Goal: Register for event/course

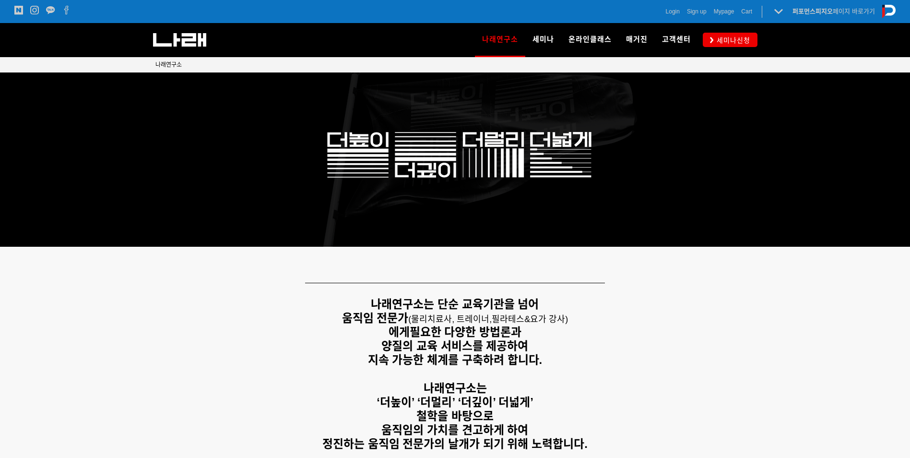
drag, startPoint x: 569, startPoint y: 317, endPoint x: 571, endPoint y: 311, distance: 5.5
click at [568, 317] on span "필라테스&요가 강사)" at bounding box center [530, 319] width 76 height 10
click at [835, 1] on div "Login Sign up Mypage Cart 0 퍼포먼스피지오 페이지 바로가기 나래연구소 페이지로 전환하기" at bounding box center [675, 11] width 441 height 23
click at [831, 22] on div "Login Sign up Mypage Cart 0 퍼포먼스피지오 페이지 바로가기 나래연구소 페이지로 전환하기" at bounding box center [675, 11] width 441 height 23
click at [838, 12] on link "퍼포먼스피지오 페이지 바로가기" at bounding box center [834, 11] width 83 height 7
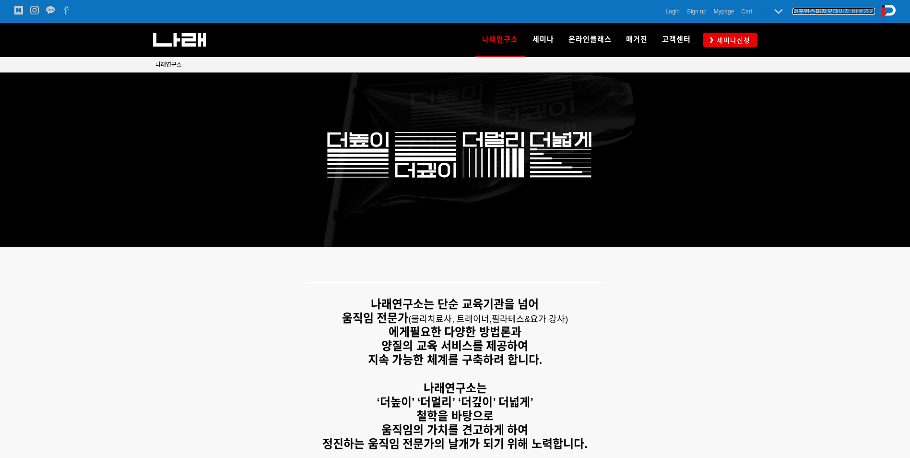
scroll to position [88, 0]
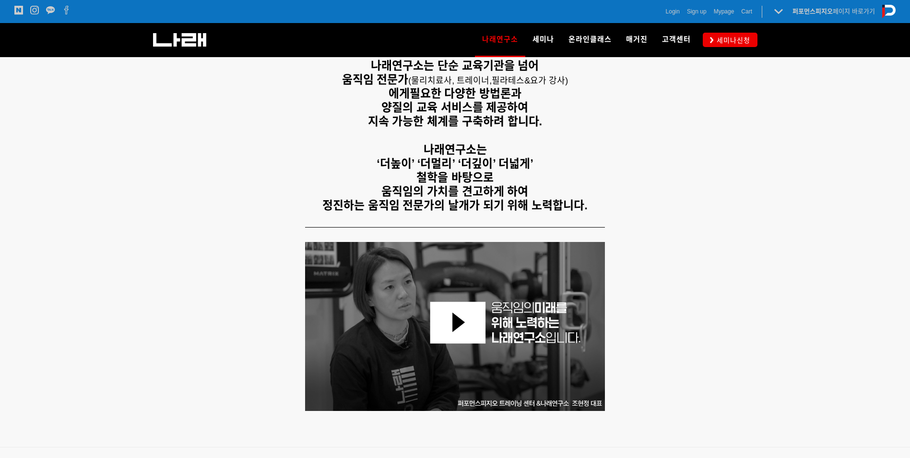
scroll to position [240, 0]
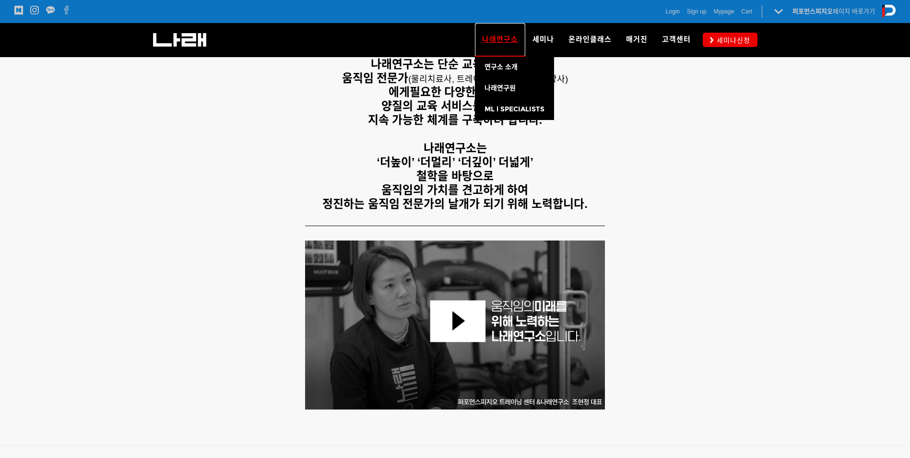
click at [510, 46] on span "나래연구소" at bounding box center [500, 39] width 36 height 15
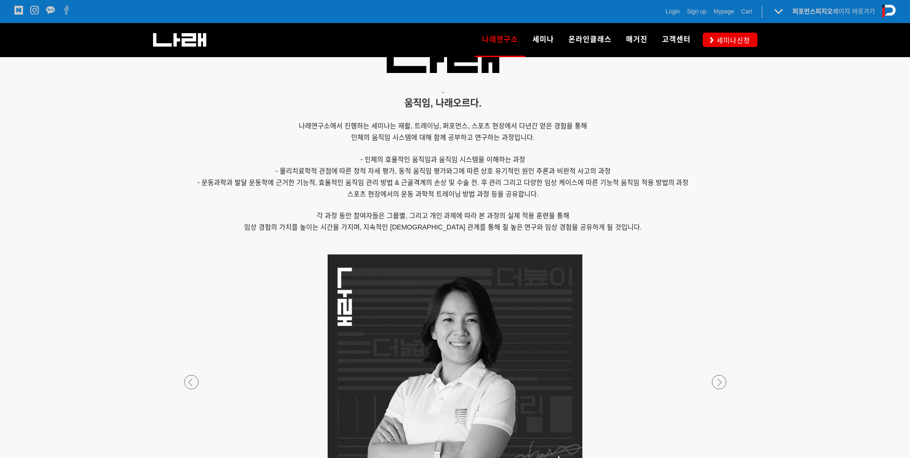
scroll to position [816, 0]
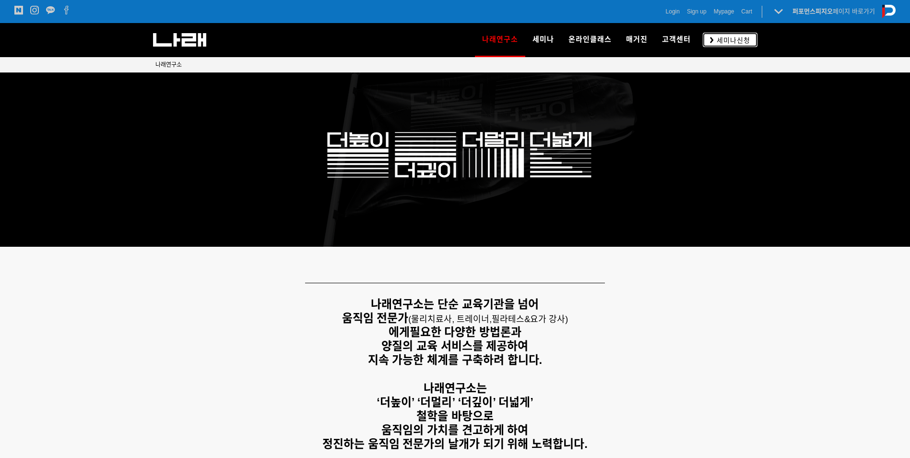
click at [718, 40] on span "세미나신청" at bounding box center [732, 41] width 36 height 10
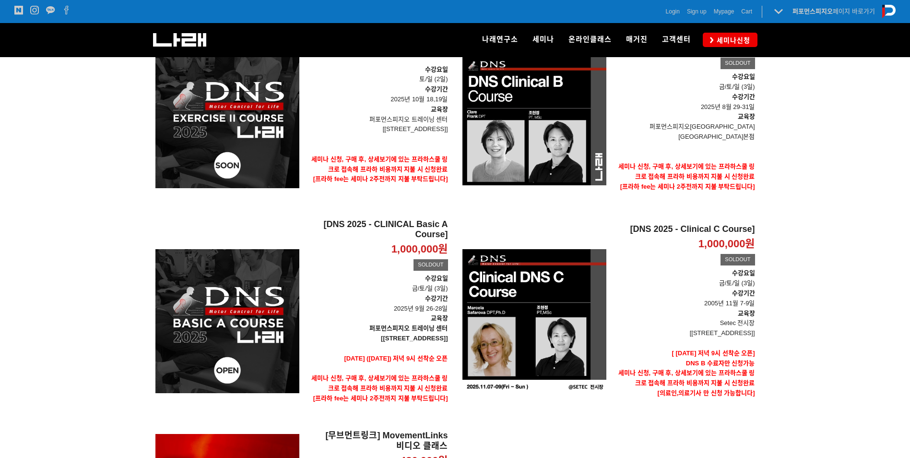
scroll to position [144, 0]
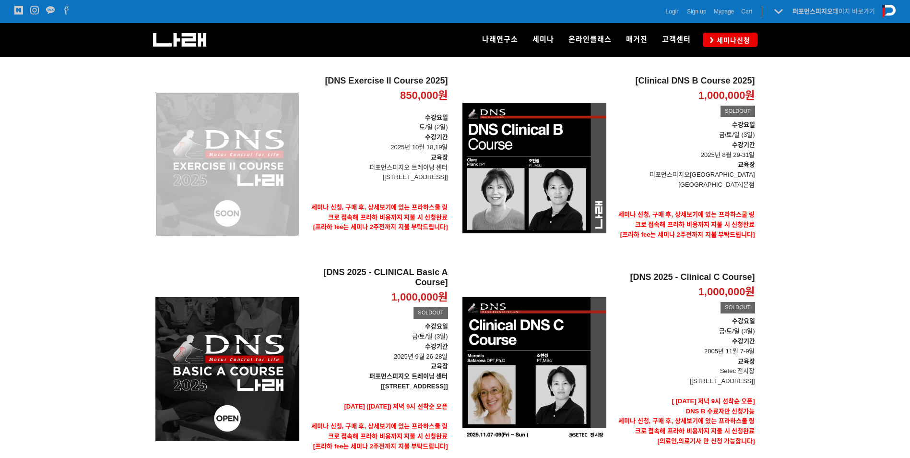
click at [266, 165] on div "[DNS Exercise II Course 2025] 850,000원 TIME SALE" at bounding box center [227, 164] width 144 height 177
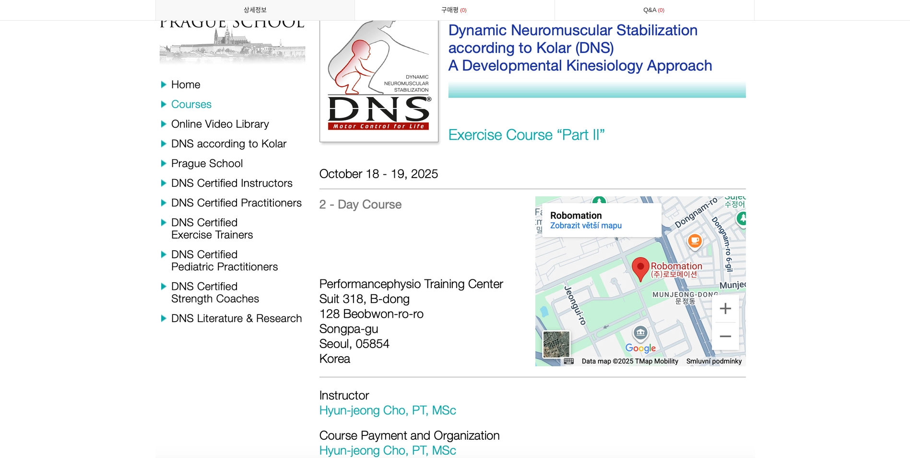
scroll to position [4112, 0]
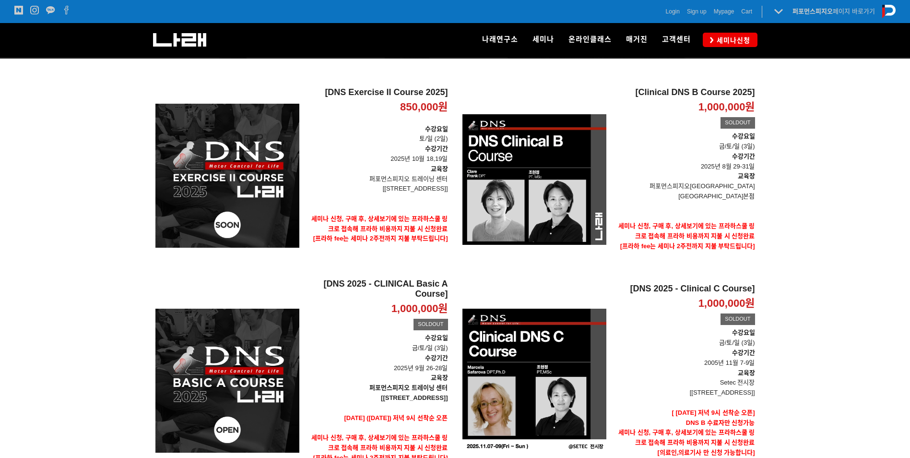
scroll to position [144, 0]
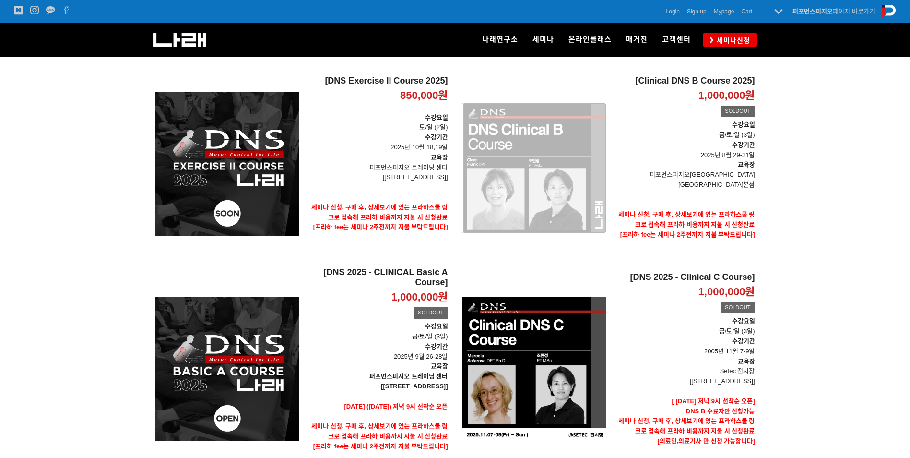
drag, startPoint x: 558, startPoint y: 193, endPoint x: 594, endPoint y: 191, distance: 36.0
click at [558, 193] on div "[Clinical DNS B Course 2025] 1,000,000원 TIME SALE SOLDOUT" at bounding box center [535, 168] width 144 height 184
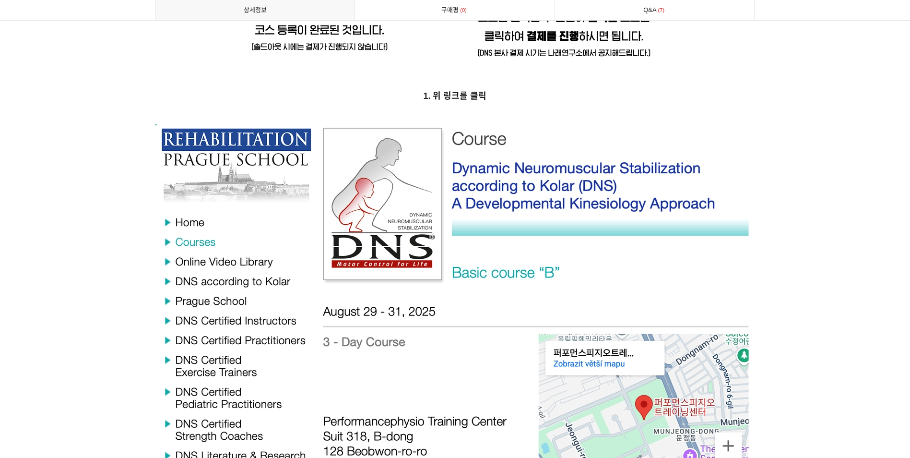
scroll to position [3935, 0]
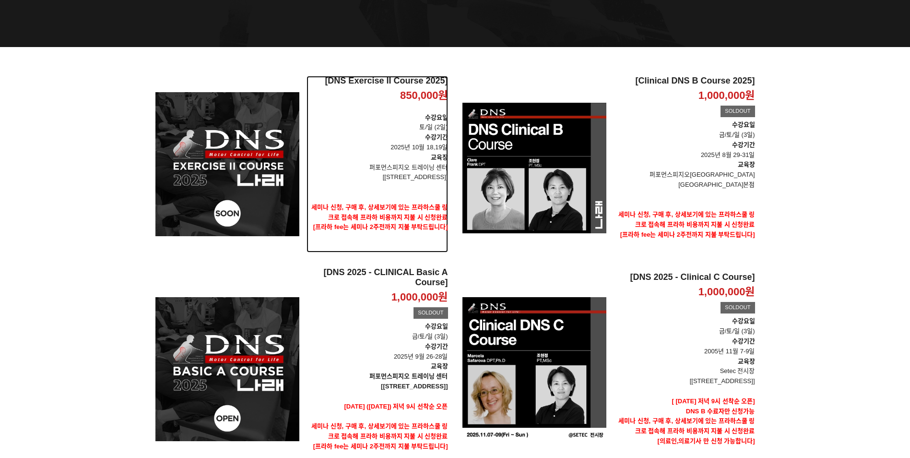
click at [399, 193] on p at bounding box center [378, 197] width 142 height 10
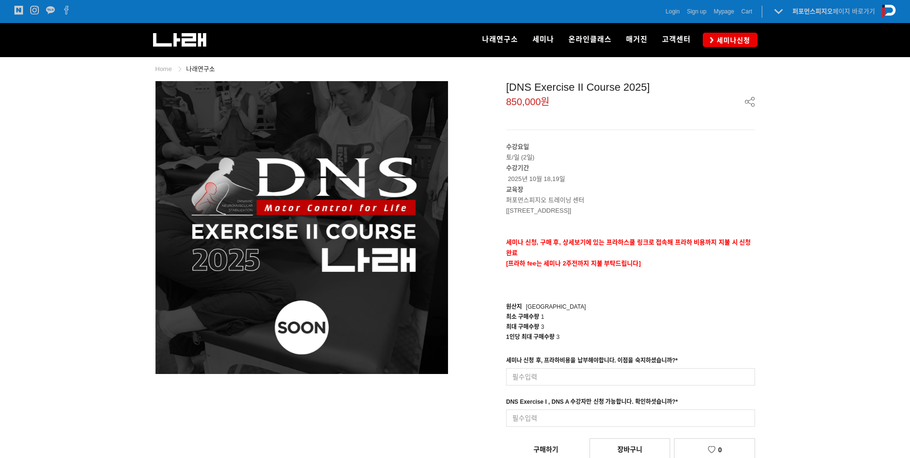
drag, startPoint x: 856, startPoint y: 250, endPoint x: 784, endPoint y: 102, distance: 164.6
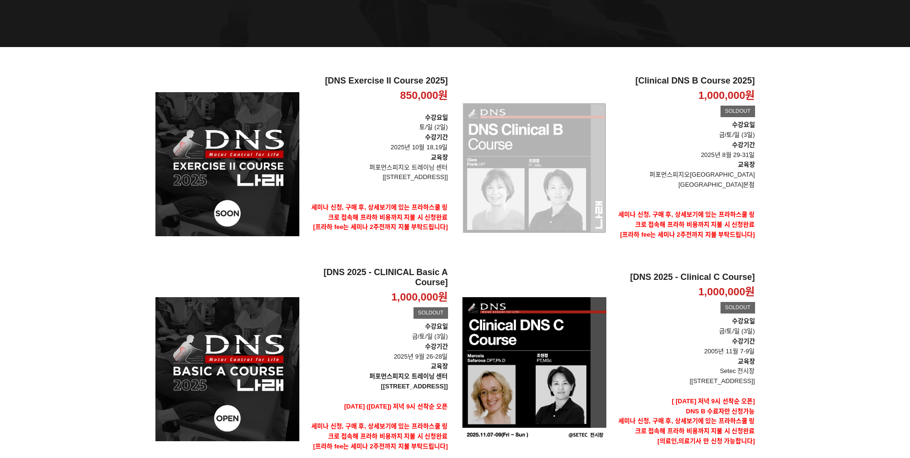
click at [592, 174] on div "[Clinical DNS B Course 2025] 1,000,000원 TIME SALE SOLDOUT" at bounding box center [535, 168] width 144 height 184
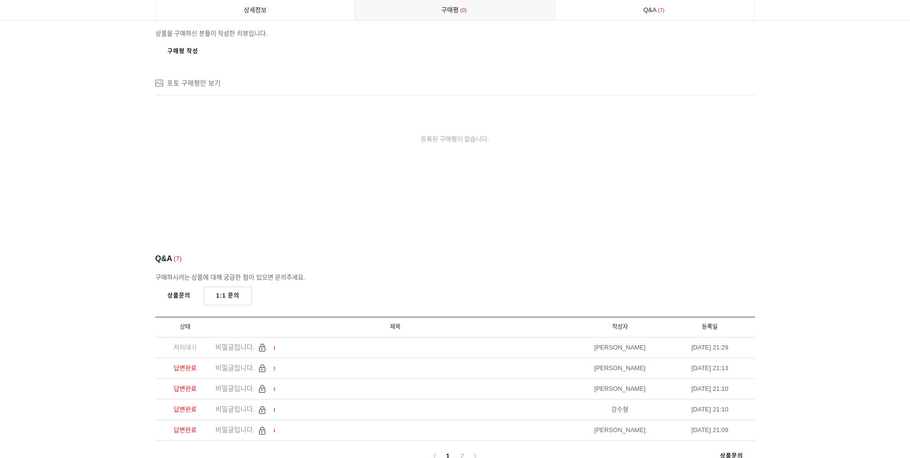
scroll to position [6256, 0]
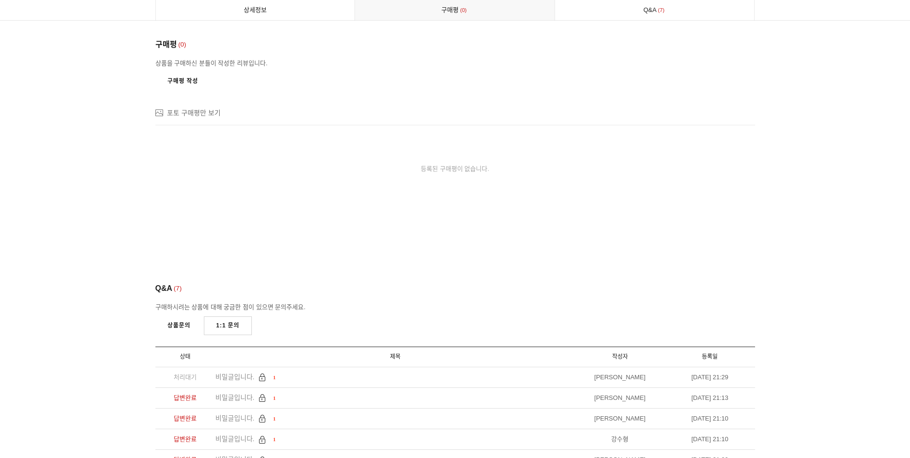
drag, startPoint x: 836, startPoint y: 372, endPoint x: 837, endPoint y: 366, distance: 6.3
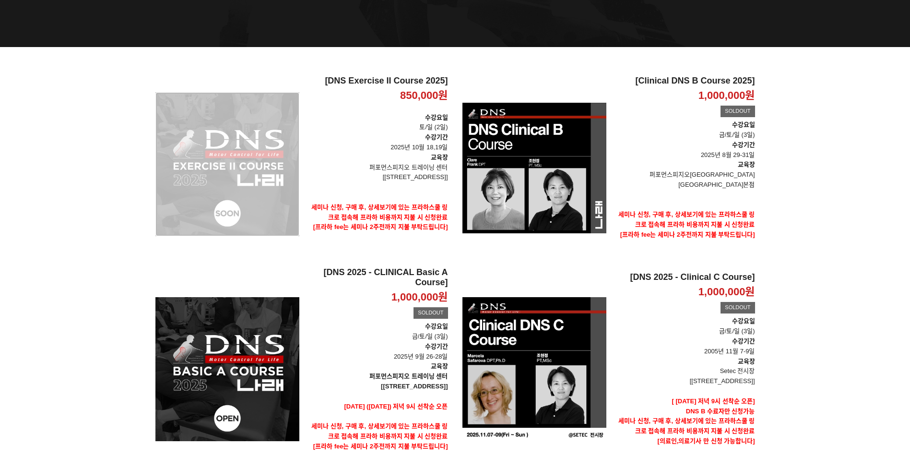
click at [248, 200] on div "[DNS Exercise II Course 2025] 850,000원 TIME SALE" at bounding box center [227, 164] width 144 height 177
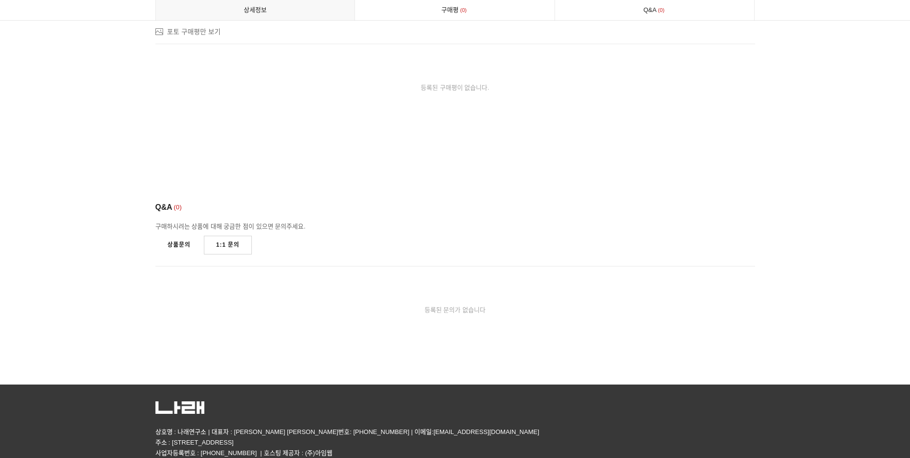
scroll to position [5929, 0]
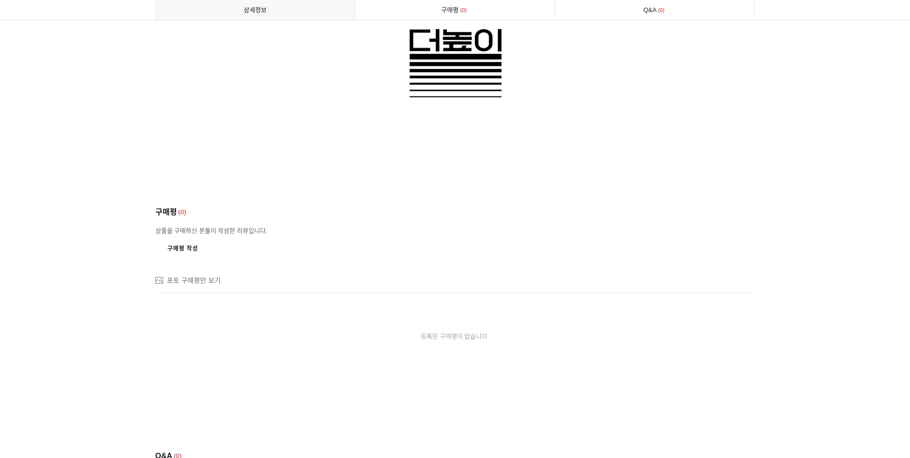
drag, startPoint x: 710, startPoint y: 312, endPoint x: 700, endPoint y: 303, distance: 14.3
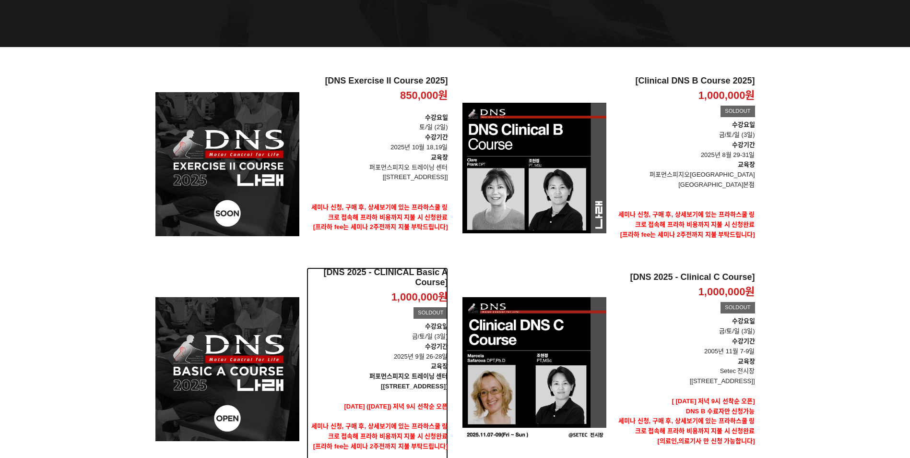
click at [375, 382] on p "[[STREET_ADDRESS]]" at bounding box center [378, 386] width 142 height 10
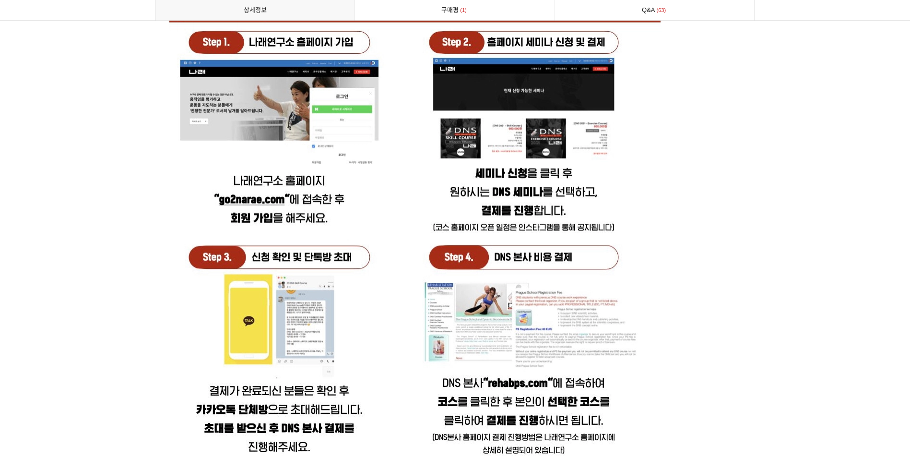
scroll to position [5351, 0]
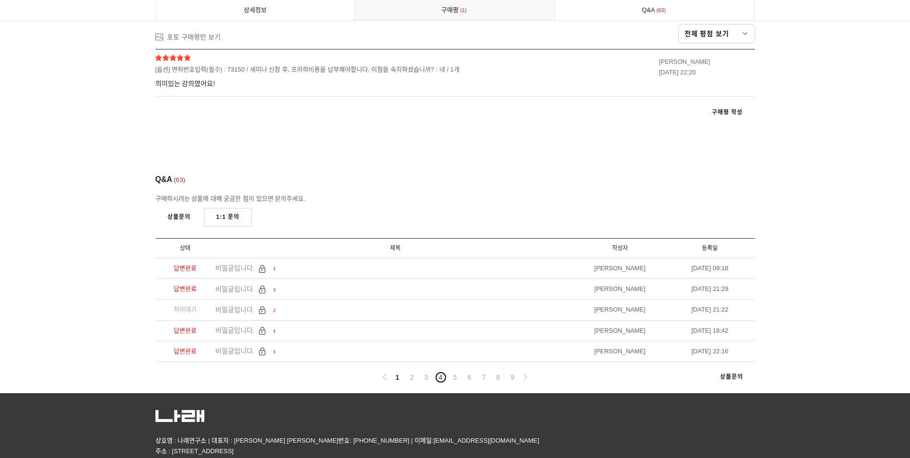
click at [439, 371] on link "4" at bounding box center [441, 377] width 12 height 12
click at [521, 371] on link at bounding box center [526, 377] width 12 height 12
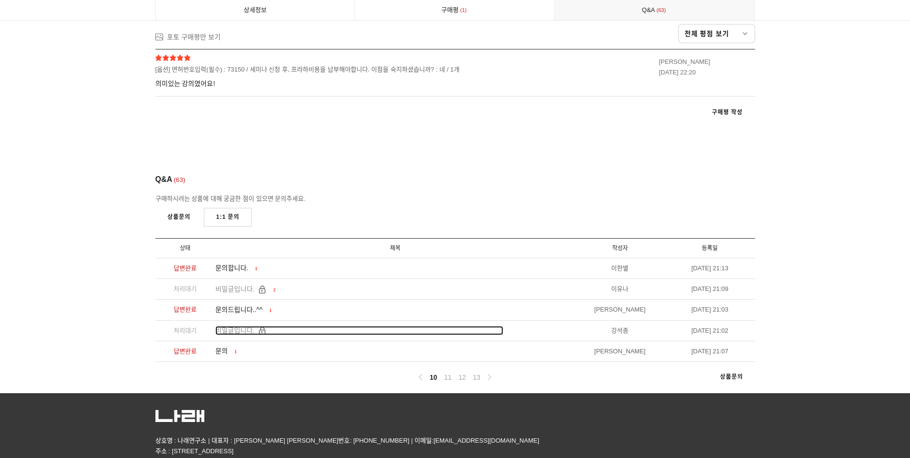
drag, startPoint x: 502, startPoint y: 272, endPoint x: 503, endPoint y: 252, distance: 19.7
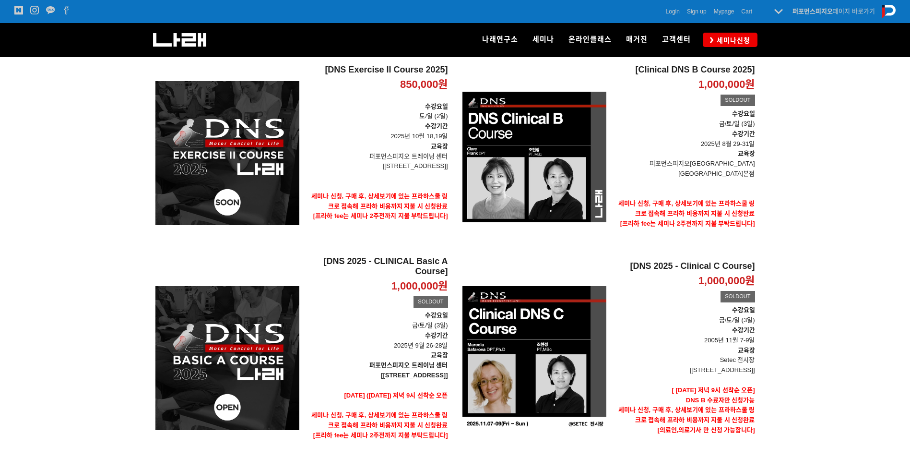
scroll to position [93, 0]
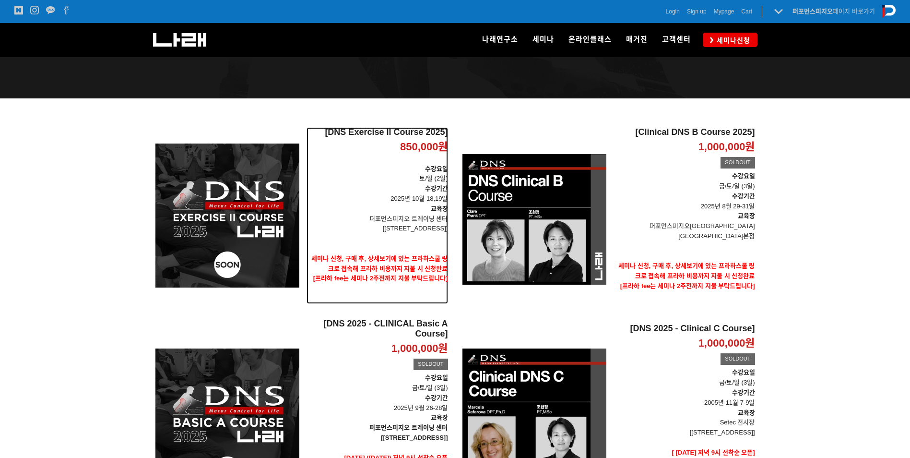
click at [398, 188] on p "수강기간 2025년 10월 18,19일" at bounding box center [378, 194] width 142 height 20
